Goal: Book appointment/travel/reservation

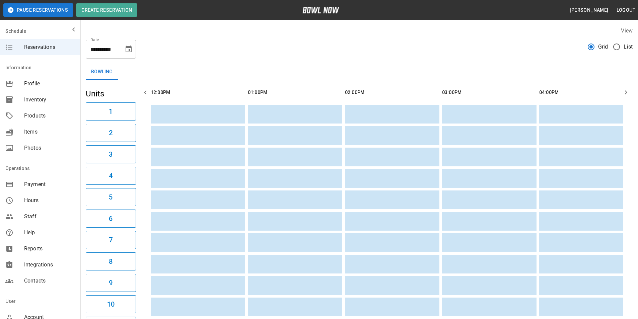
scroll to position [0, 583]
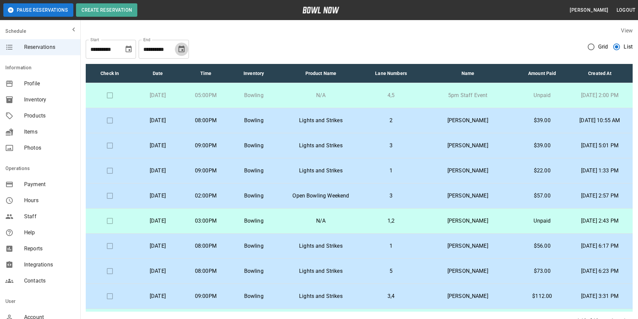
click at [179, 49] on button "Choose date, selected date is Nov 3, 2025" at bounding box center [181, 49] width 13 height 13
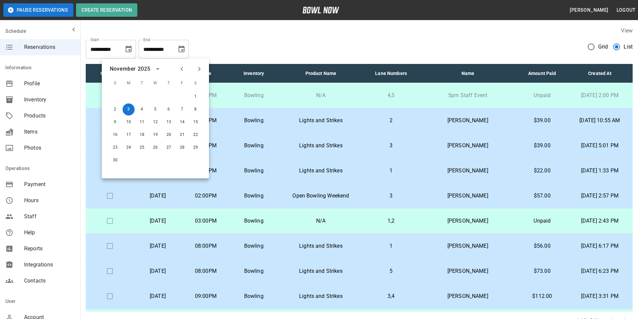
click at [182, 70] on icon "Previous month" at bounding box center [182, 69] width 8 height 8
drag, startPoint x: 182, startPoint y: 94, endPoint x: 185, endPoint y: 102, distance: 8.4
click at [182, 94] on button "3" at bounding box center [182, 97] width 12 height 12
type input "**********"
